Goal: Find specific page/section: Find specific page/section

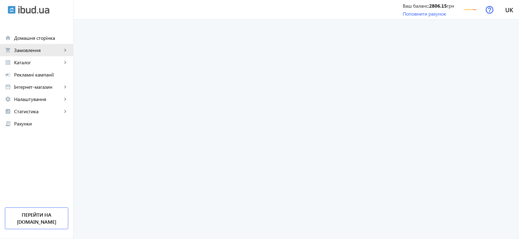
click at [45, 48] on span "Замовлення" at bounding box center [38, 50] width 48 height 6
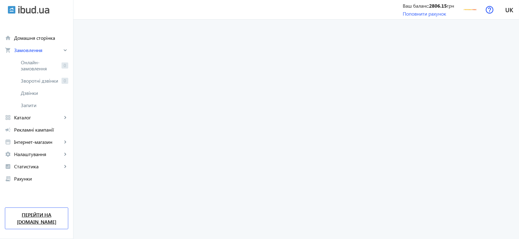
click at [37, 222] on link "Перейти на [DOMAIN_NAME]" at bounding box center [36, 218] width 63 height 22
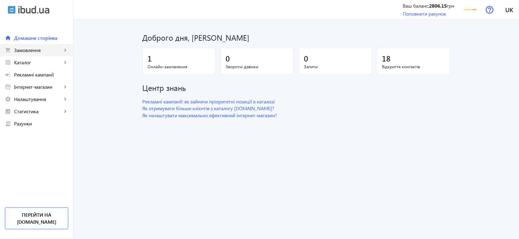
click at [38, 49] on span "Замовлення" at bounding box center [38, 50] width 48 height 6
